Goal: Navigation & Orientation: Find specific page/section

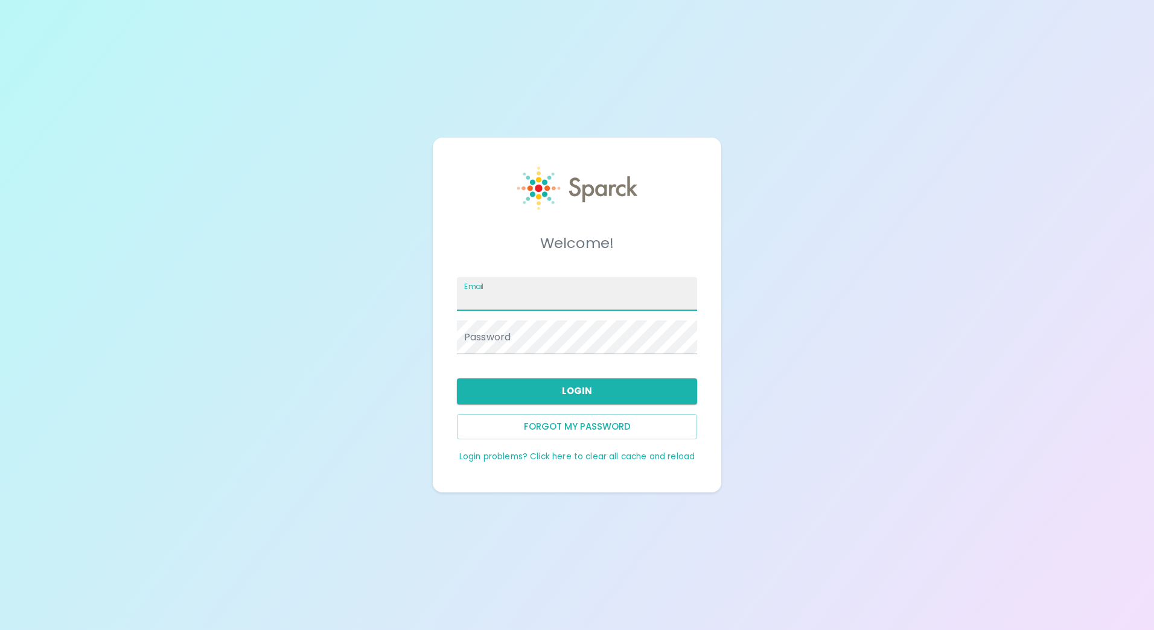
click at [603, 294] on input "Email" at bounding box center [577, 294] width 240 height 34
type input "[EMAIL_ADDRESS][DOMAIN_NAME]"
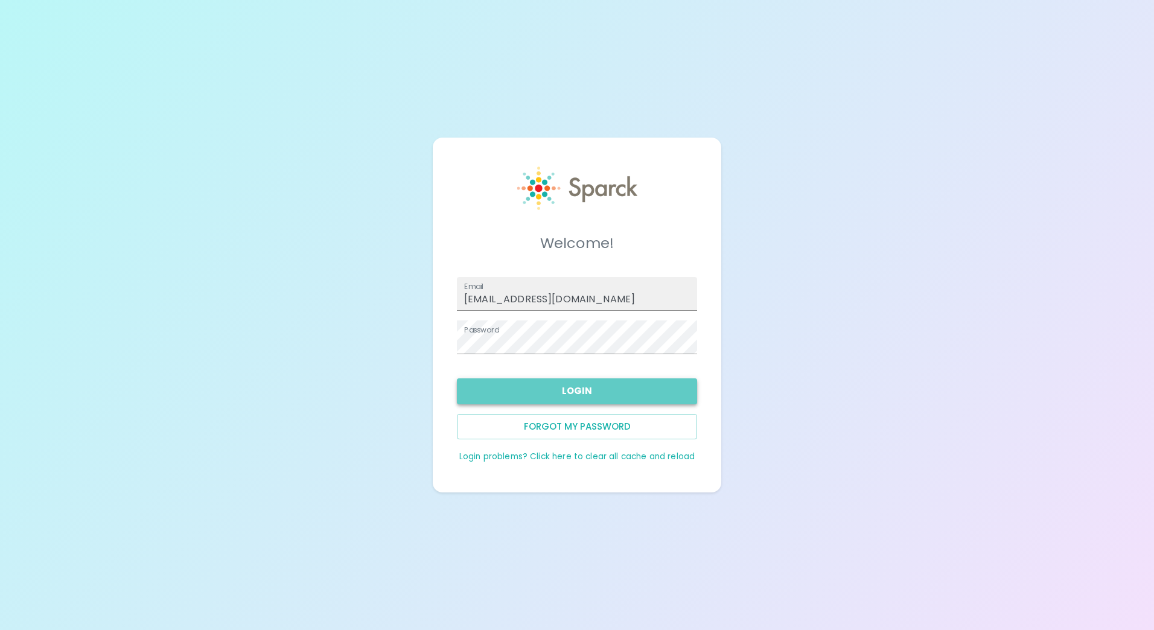
click at [631, 390] on button "Login" at bounding box center [577, 390] width 240 height 25
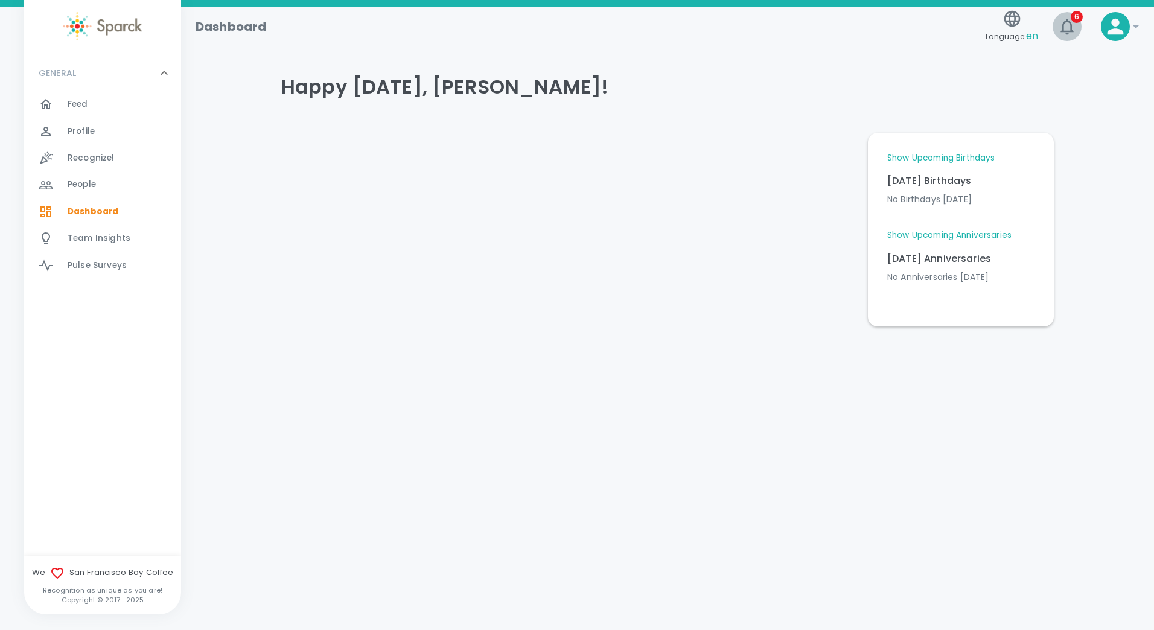
click at [1056, 31] on button "6" at bounding box center [1066, 26] width 29 height 29
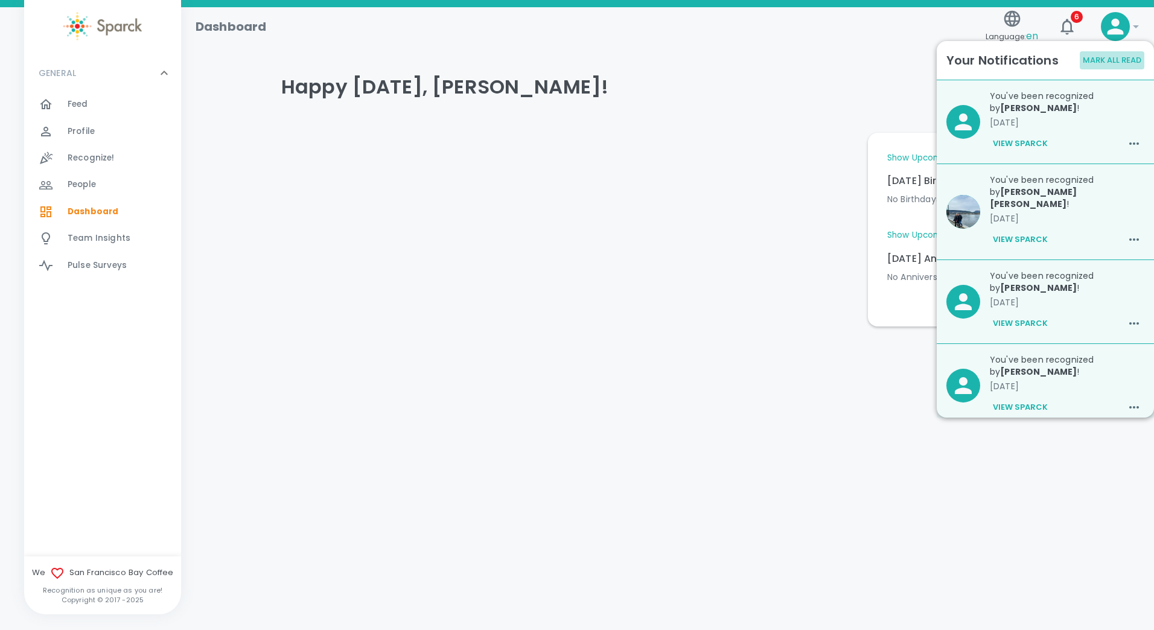
click at [1109, 65] on button "Mark All Read" at bounding box center [1112, 60] width 65 height 19
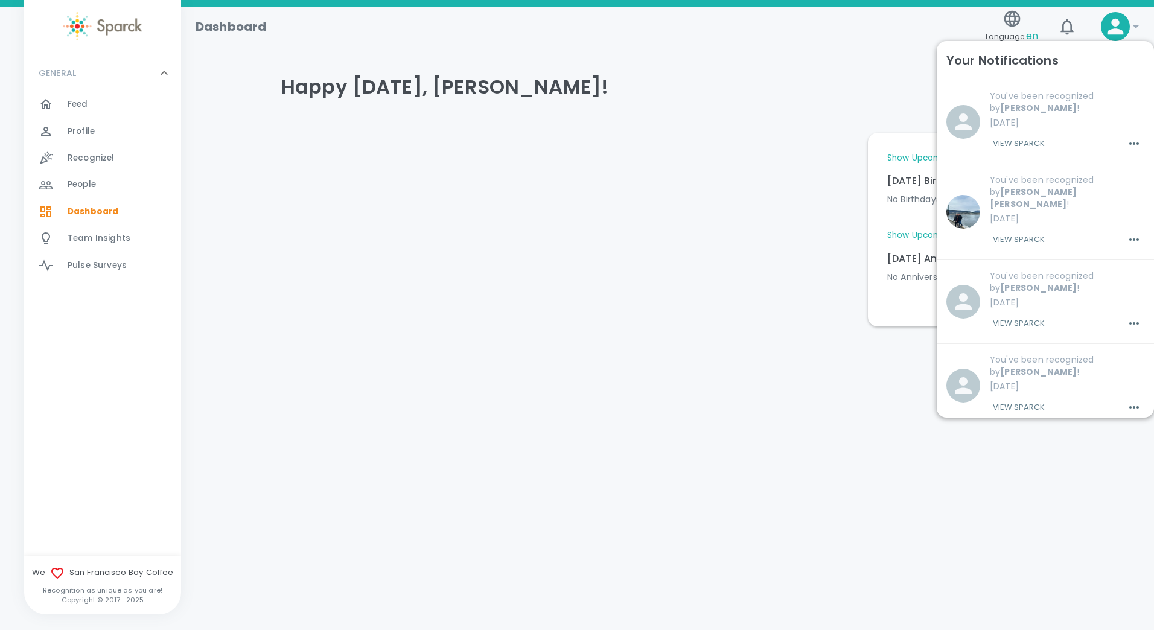
click at [849, 212] on div at bounding box center [565, 224] width 587 height 203
click at [1065, 33] on icon "button" at bounding box center [1066, 26] width 19 height 19
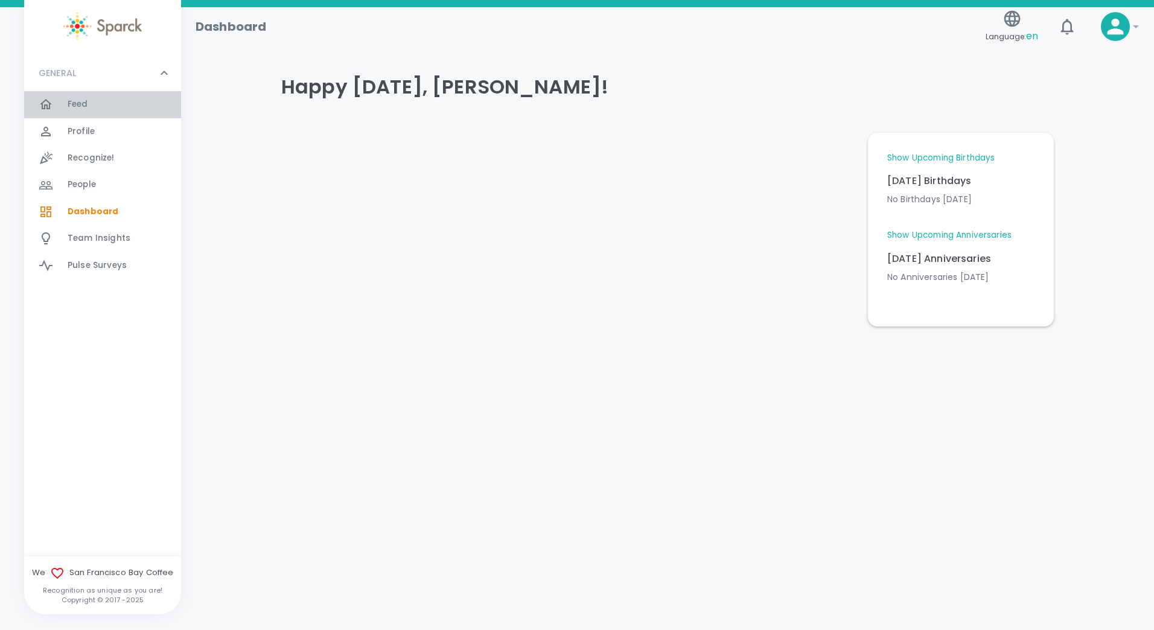
click at [78, 98] on span "Feed 0" at bounding box center [78, 104] width 21 height 17
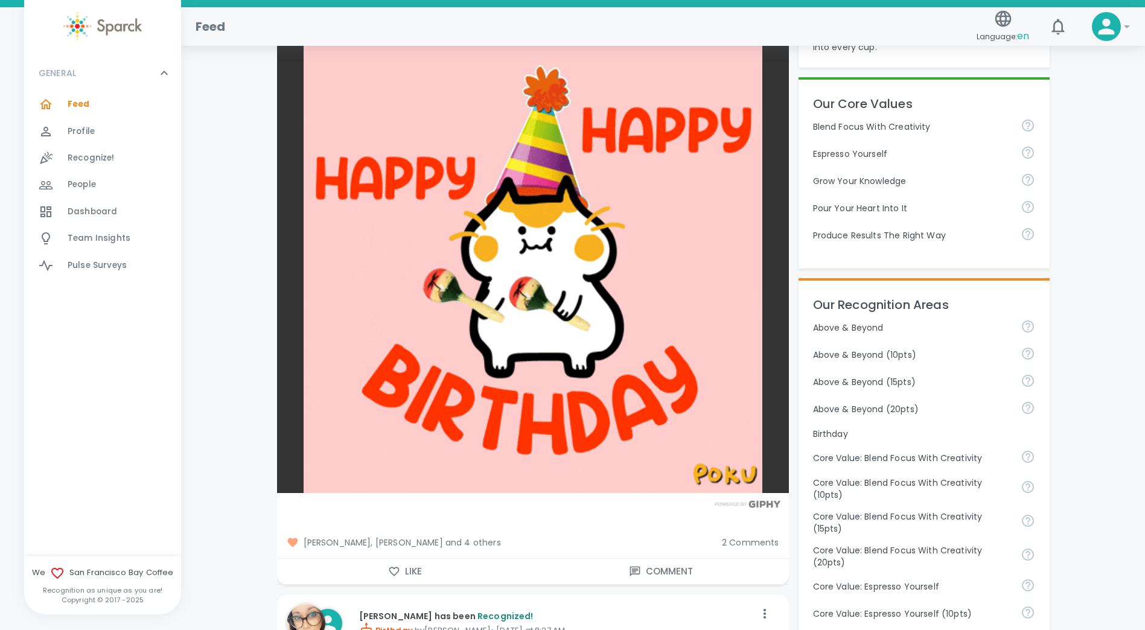
scroll to position [302, 0]
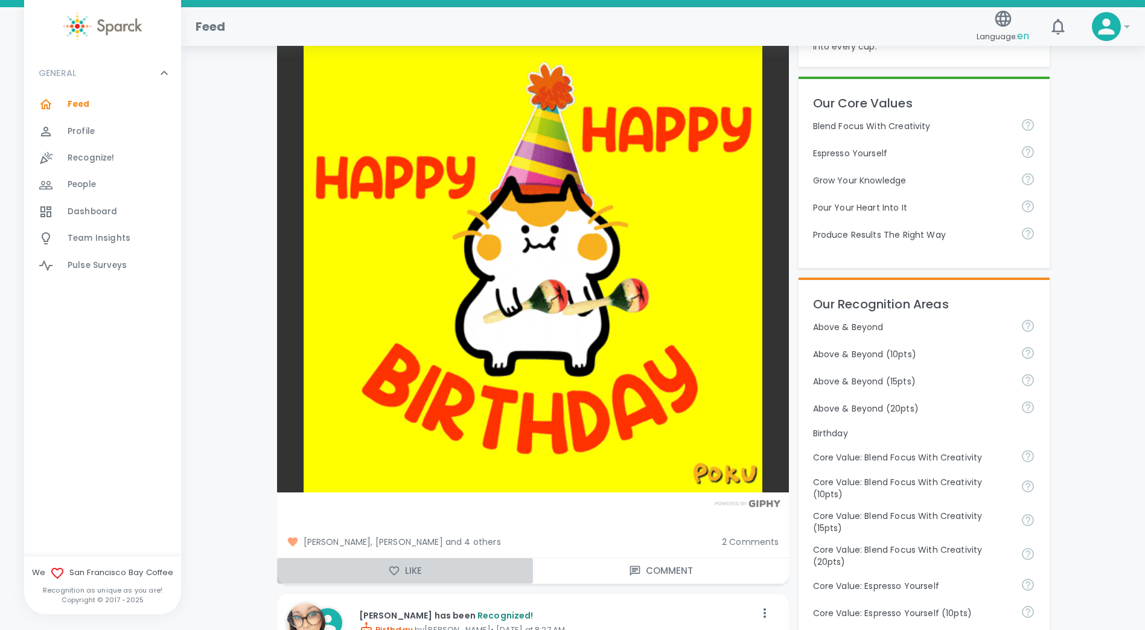
click at [393, 565] on icon "button" at bounding box center [394, 571] width 12 height 12
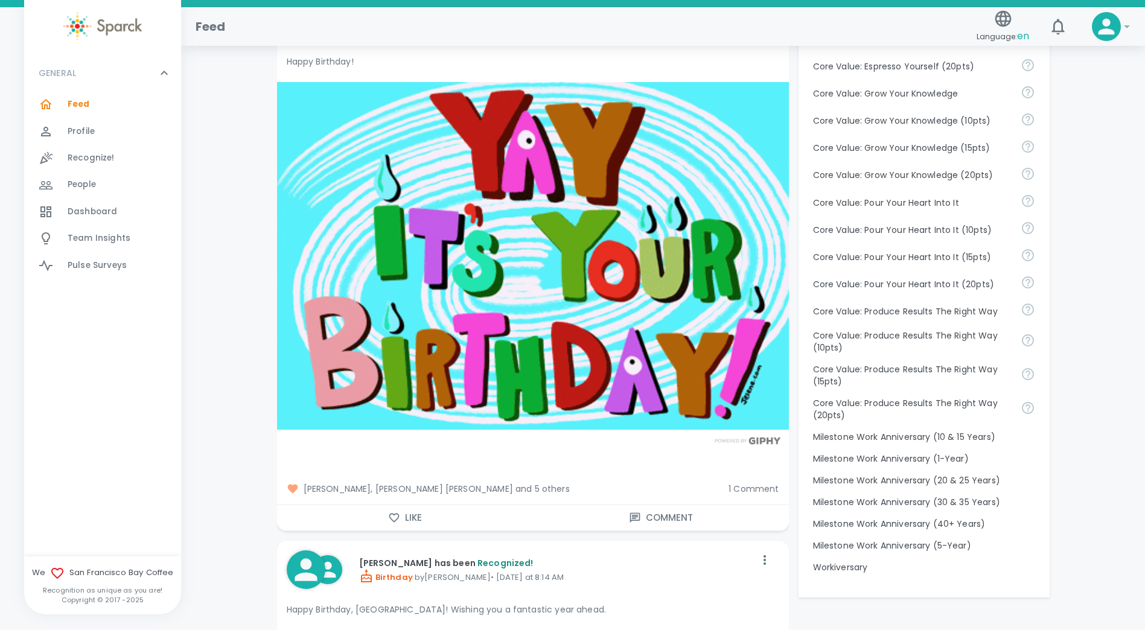
scroll to position [903, 0]
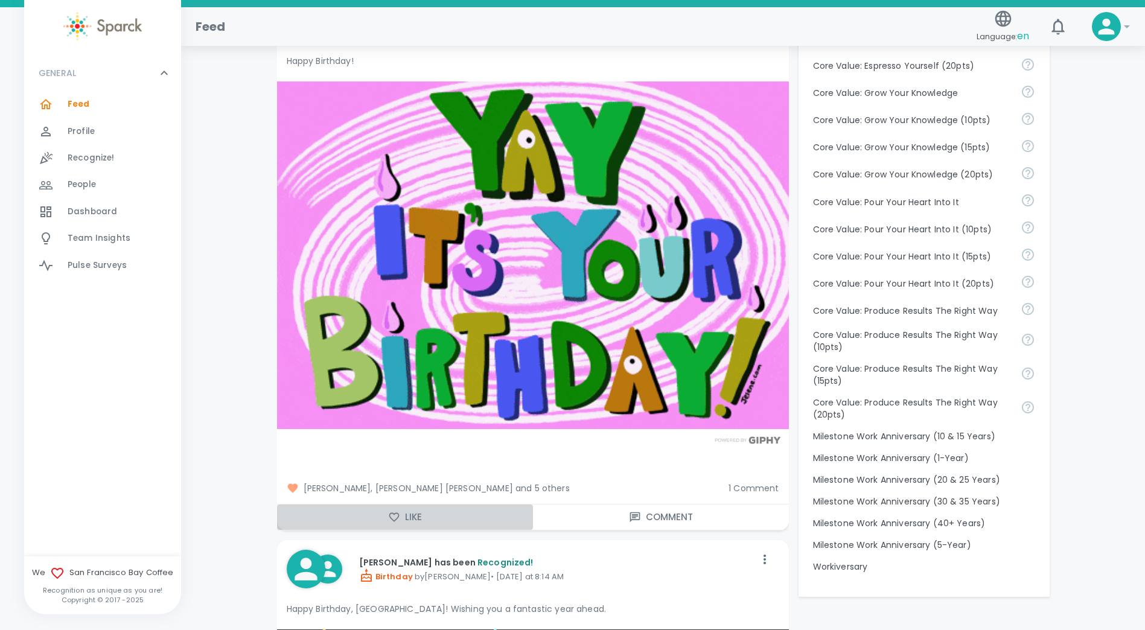
click at [398, 513] on icon "button" at bounding box center [394, 517] width 10 height 9
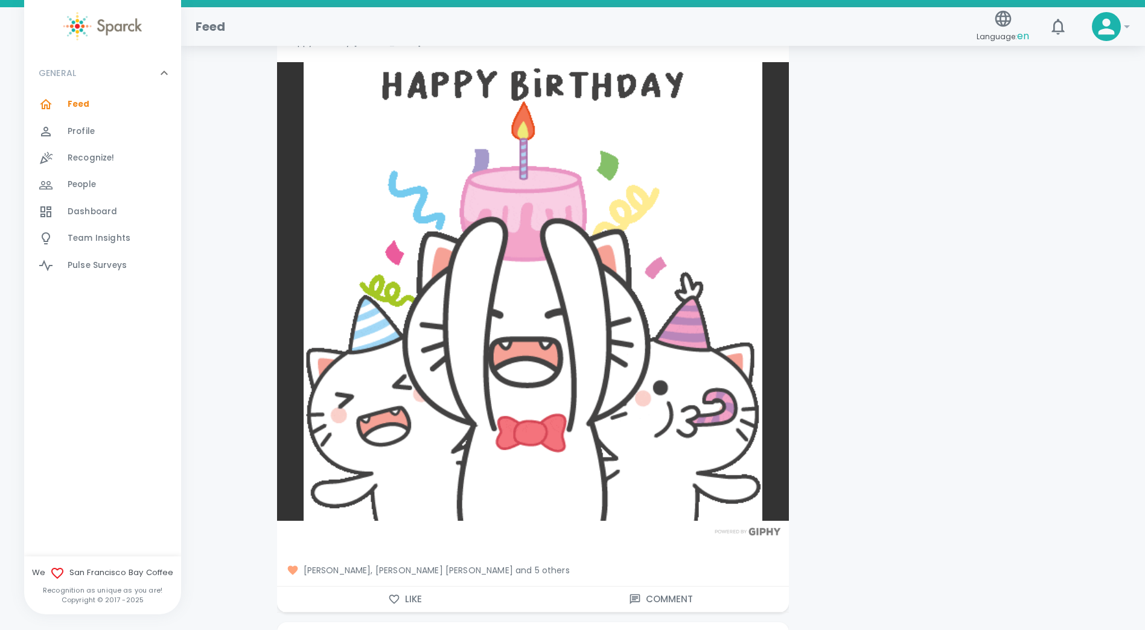
scroll to position [2122, 0]
